Goal: Task Accomplishment & Management: Complete application form

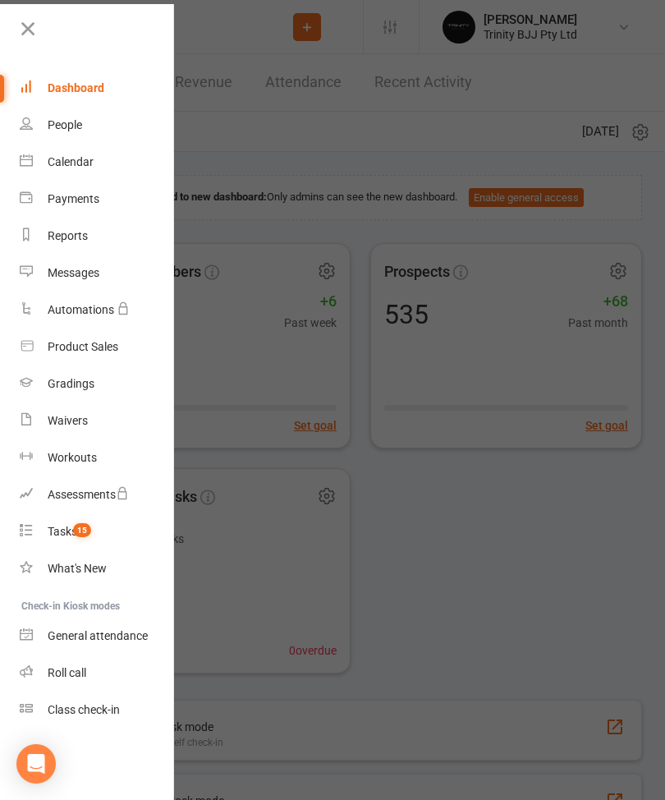
click at [62, 383] on div "Gradings" at bounding box center [71, 383] width 47 height 13
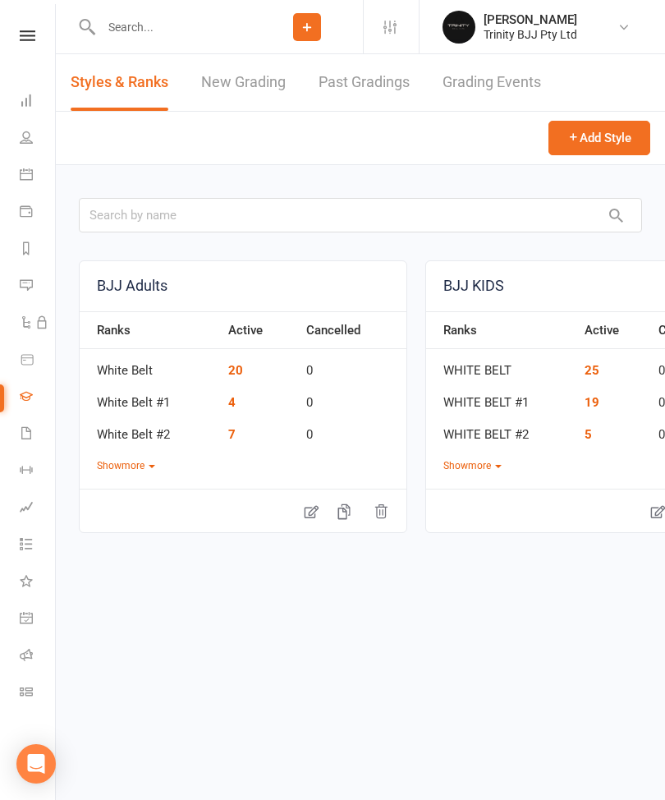
click at [230, 82] on link "New Grading" at bounding box center [243, 82] width 85 height 57
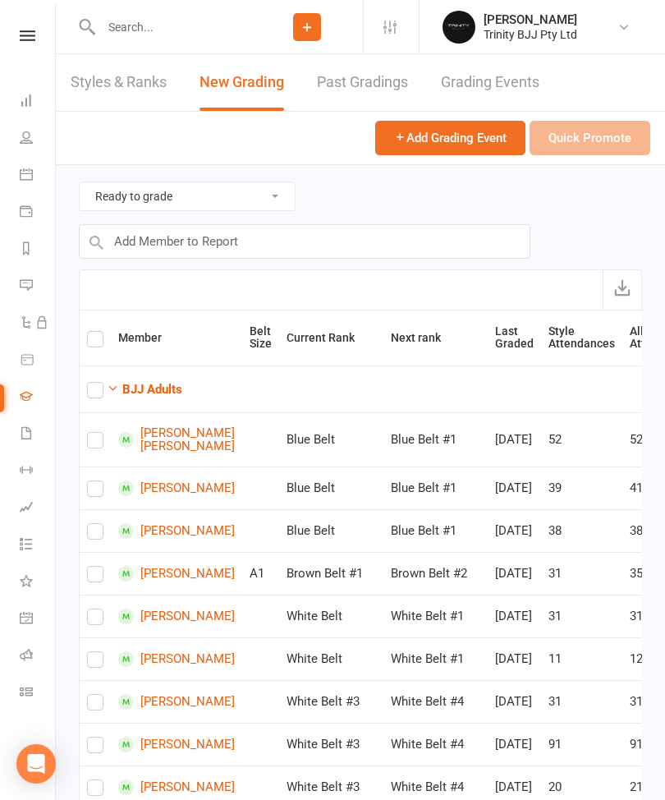
click at [28, 135] on icon at bounding box center [26, 137] width 13 height 13
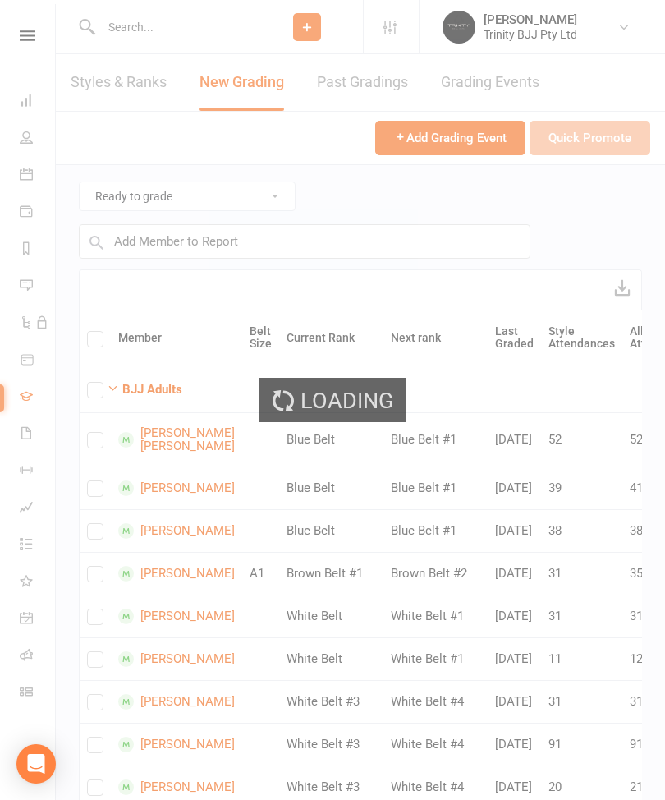
select select "100"
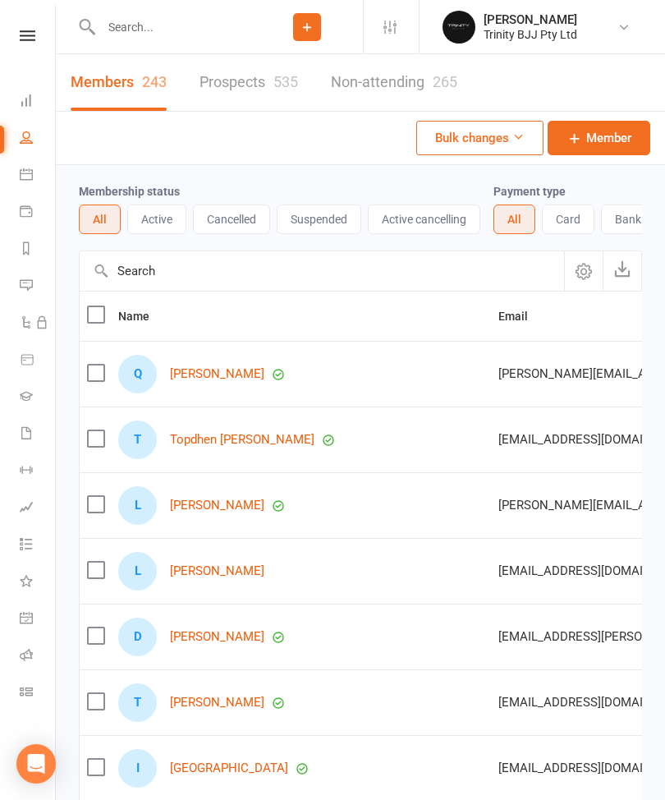
click at [212, 261] on input "text" at bounding box center [322, 270] width 485 height 39
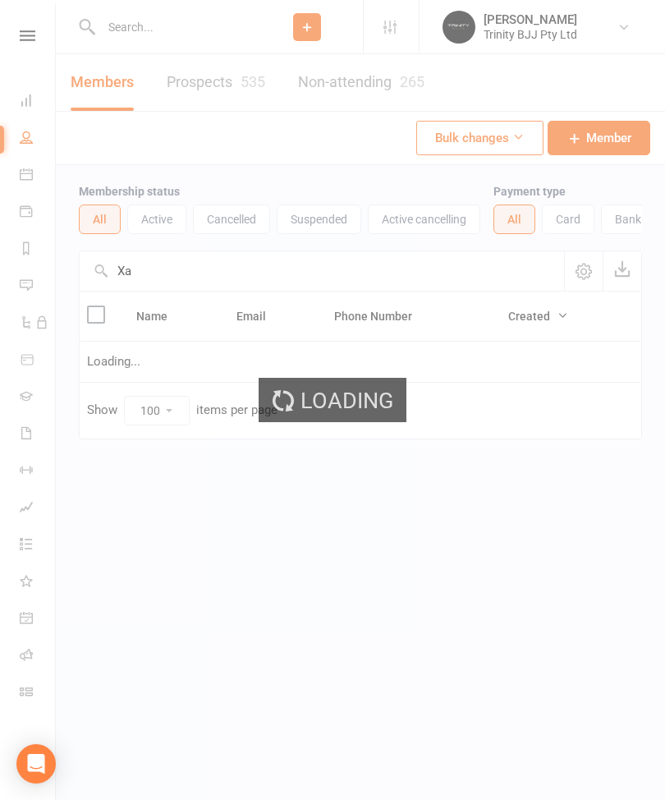
type input "X"
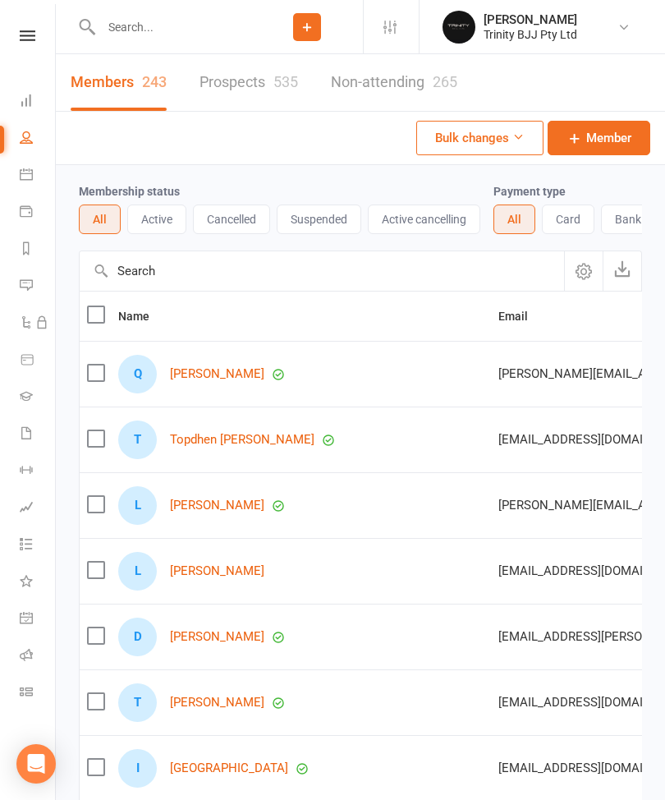
click at [126, 24] on input "text" at bounding box center [173, 27] width 155 height 23
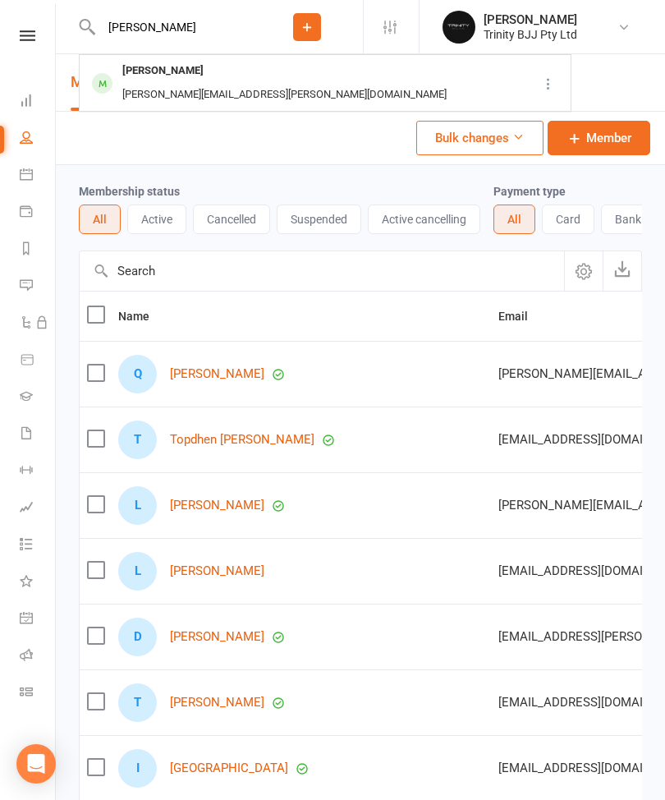
type input "[PERSON_NAME]"
click at [355, 75] on div "[PERSON_NAME] [PERSON_NAME][EMAIL_ADDRESS][PERSON_NAME][DOMAIN_NAME]" at bounding box center [308, 83] width 457 height 54
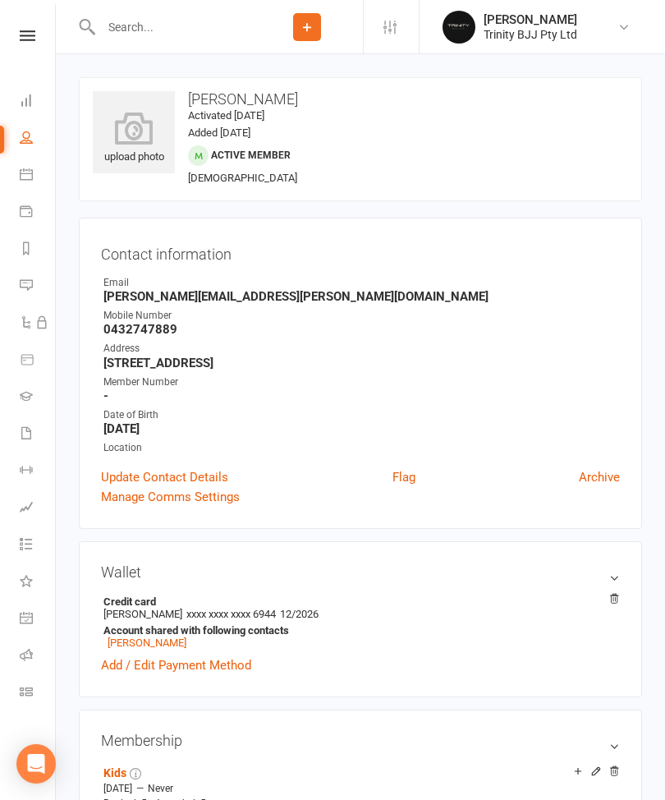
scroll to position [18, 0]
